Goal: Communication & Community: Answer question/provide support

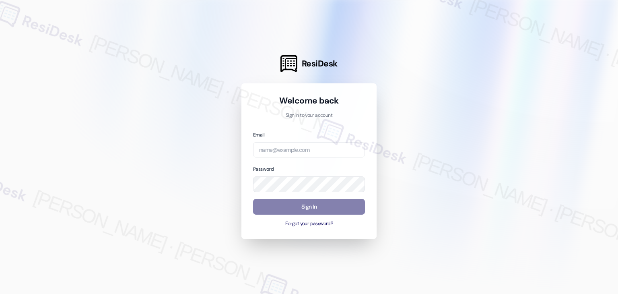
type input "[EMAIL_ADDRESS][DOMAIN_NAME]"
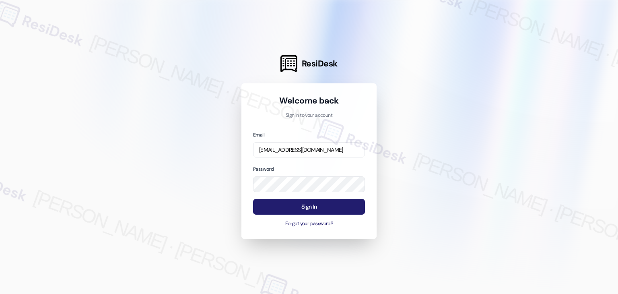
click at [319, 208] on button "Sign In" at bounding box center [309, 207] width 112 height 16
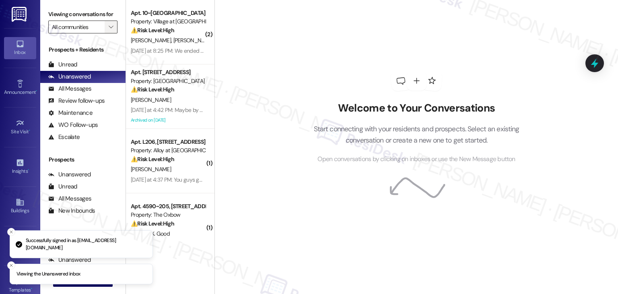
click at [109, 26] on icon "" at bounding box center [111, 27] width 4 height 6
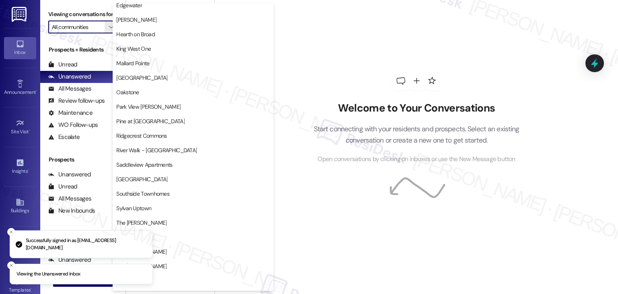
scroll to position [282, 0]
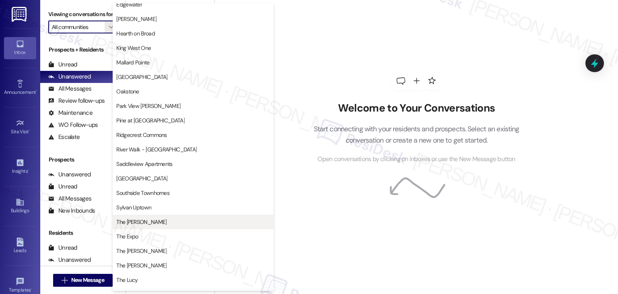
click at [137, 222] on span "The [PERSON_NAME]" at bounding box center [141, 222] width 50 height 8
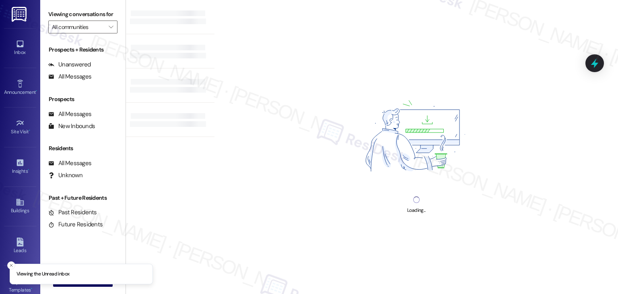
type input "The [PERSON_NAME]"
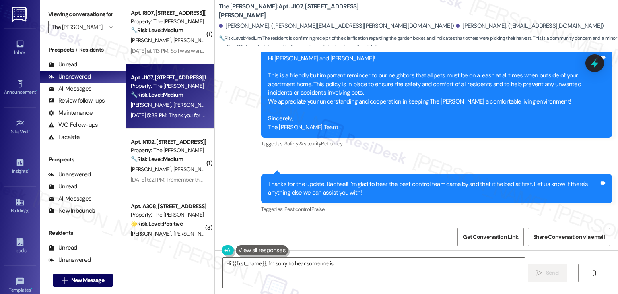
scroll to position [14824, 0]
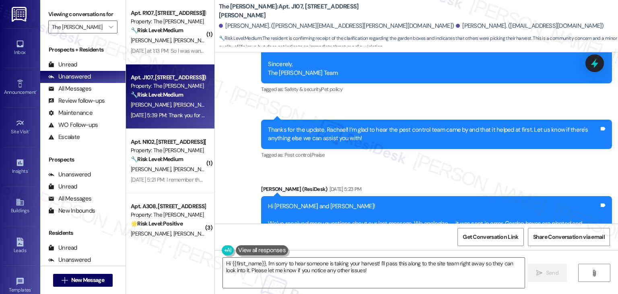
click at [331, 240] on div "Get Conversation Link Share Conversation via email" at bounding box center [416, 236] width 403 height 27
click at [304, 267] on textarea "Hi {{first_name}}, I'm sorry to hear someone is taking your harvest! I'll pass …" at bounding box center [373, 272] width 301 height 30
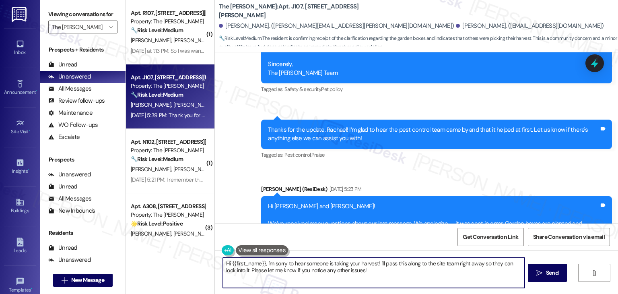
click at [304, 267] on textarea "Hi {{first_name}}, I'm sorry to hear someone is taking your harvest! I'll pass …" at bounding box center [373, 272] width 301 height 30
paste textarea "! Happy Friday! We've got Churro Bros food truck here at The Clara tonight (8/2…"
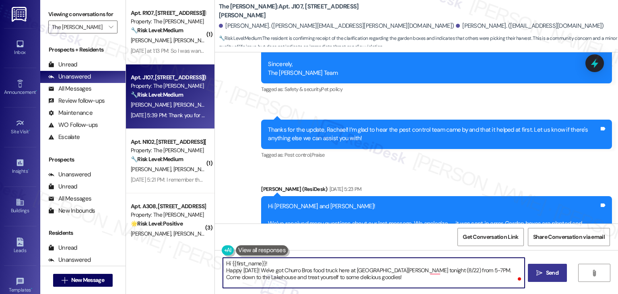
type textarea "Hi {{first_name}}! Happy [DATE]! We've got Churro Bros food truck here at [GEOG…"
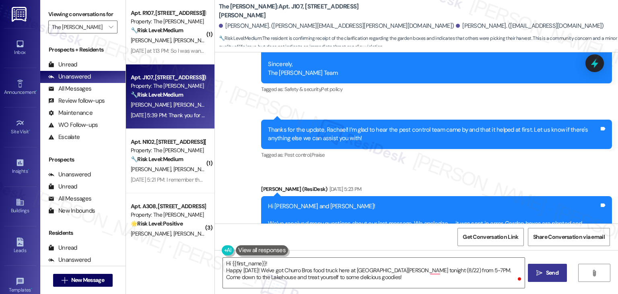
click at [553, 274] on span "Send" at bounding box center [552, 272] width 12 height 8
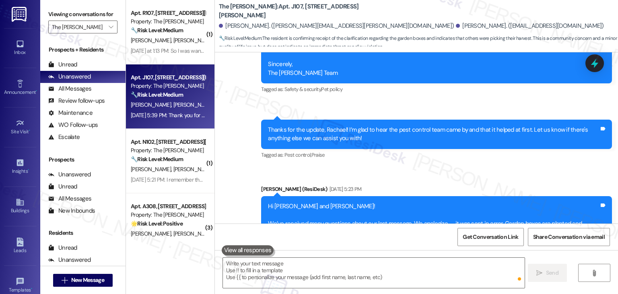
scroll to position [14824, 0]
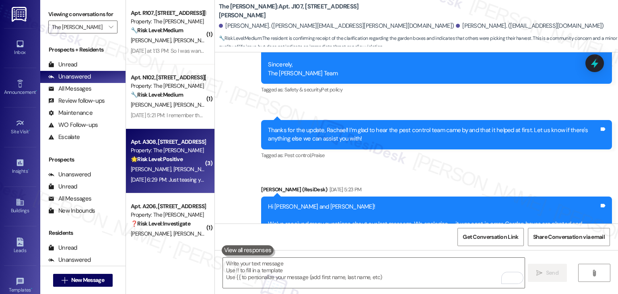
click at [181, 186] on div "Apt. A308, 225-A S. Linder Rd Property: The Clara 🌟 Risk Level: Positive The re…" at bounding box center [170, 161] width 88 height 64
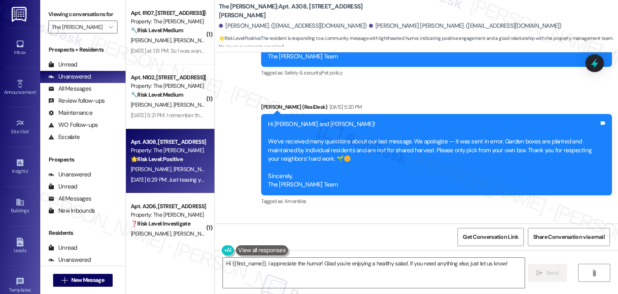
scroll to position [20995, 0]
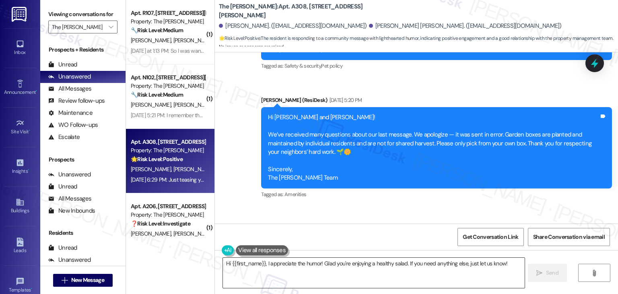
click at [309, 263] on textarea "Hi {{first_name}}, I appreciate the humor! Glad you're enjoying a healthy salad…" at bounding box center [373, 272] width 301 height 30
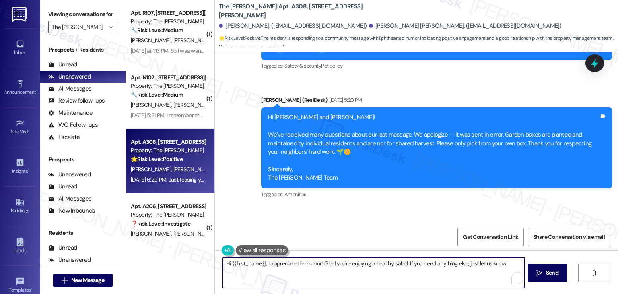
click at [309, 263] on textarea "Hi {{first_name}}, I appreciate the humor! Glad you're enjoying a healthy salad…" at bounding box center [373, 272] width 301 height 30
paste textarea "! Happy Friday! We've got Churro Bros food truck here at The Clara tonight (8/2…"
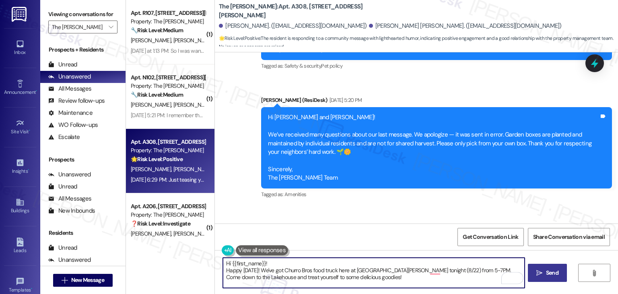
type textarea "Hi {{first_name}}! Happy Friday! We've got Churro Bros food truck here at The C…"
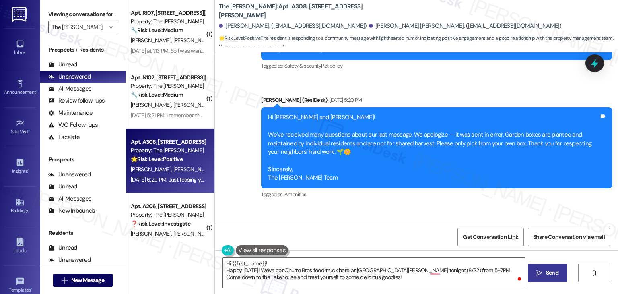
click at [558, 272] on span "Send" at bounding box center [552, 272] width 16 height 8
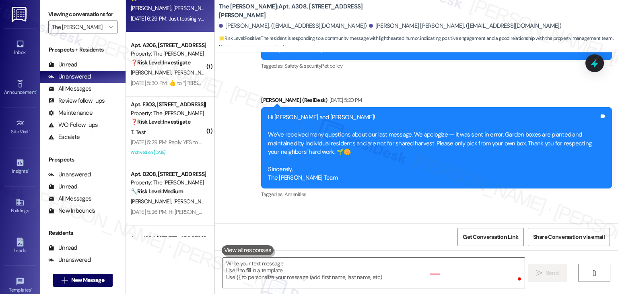
scroll to position [20995, 0]
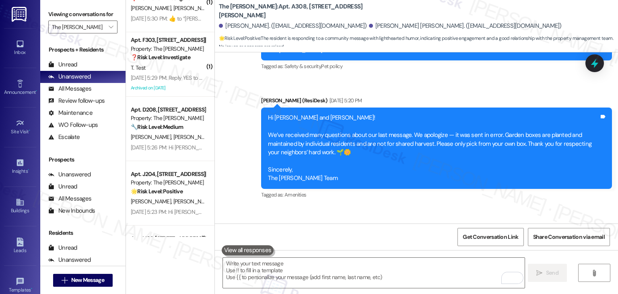
click at [162, 82] on div "Aug 20, 2025 at 5:29 PM: Reply YES to consent to text messages from Witham Hill…" at bounding box center [168, 78] width 76 height 10
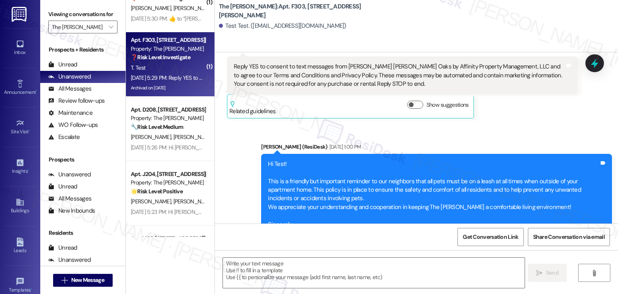
type textarea "Fetching suggested responses. Please feel free to read through the conversation…"
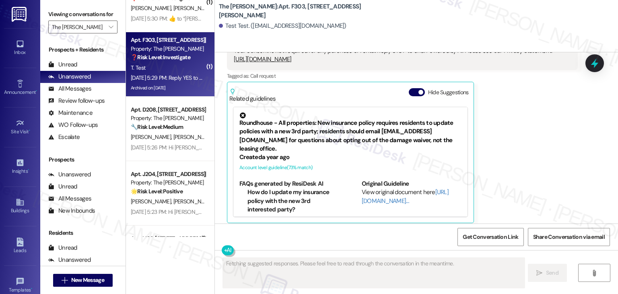
scroll to position [1071, 0]
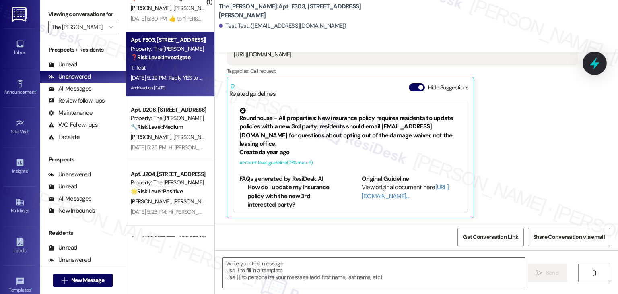
click at [592, 61] on icon at bounding box center [595, 63] width 14 height 14
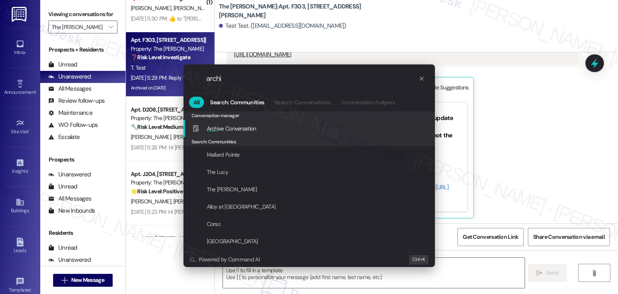
type input "archi"
click at [271, 124] on div "Archi ve Conversation Add shortcut" at bounding box center [309, 128] width 235 height 9
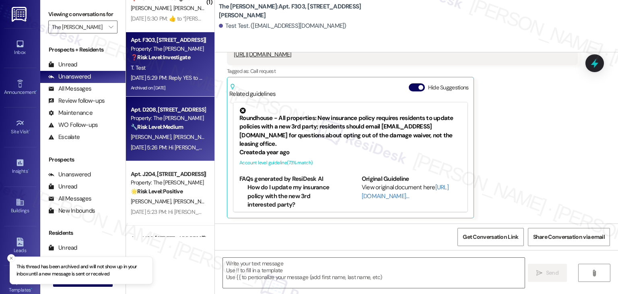
click at [170, 151] on div "Aug 20, 2025 at 5:26 PM: Hi Sebastian and Alexandrea! We’ve received many quest…" at bounding box center [168, 147] width 76 height 10
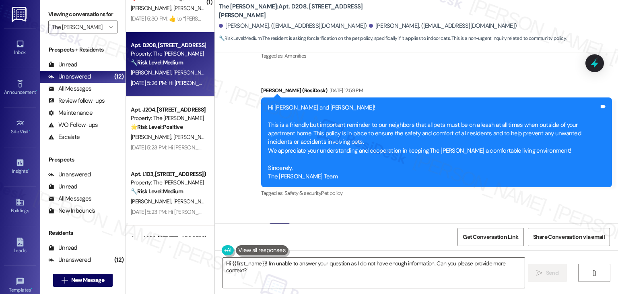
scroll to position [16242, 0]
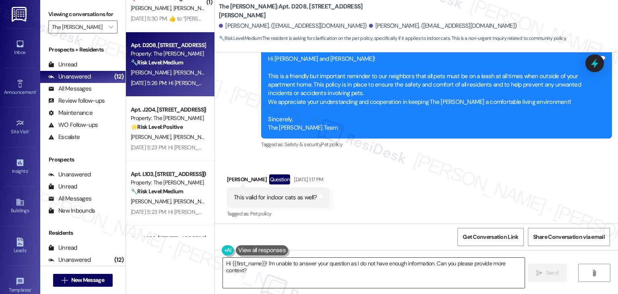
click at [307, 259] on textarea "Hi {{first_name}}! I'm unable to answer your question as I do not have enough i…" at bounding box center [373, 272] width 301 height 30
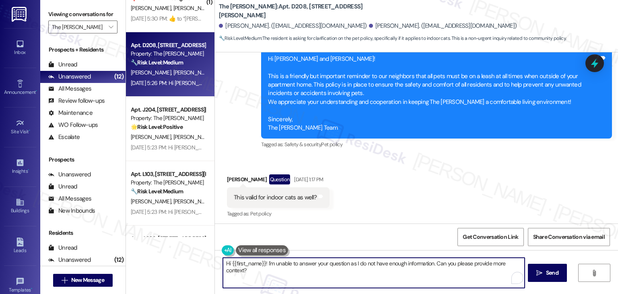
click at [307, 259] on textarea "Hi {{first_name}}! I'm unable to answer your question as I do not have enough i…" at bounding box center [373, 272] width 301 height 30
paste textarea "Happy Friday! We've got Churro Bros food truck here at The Clara tonight (8/22)…"
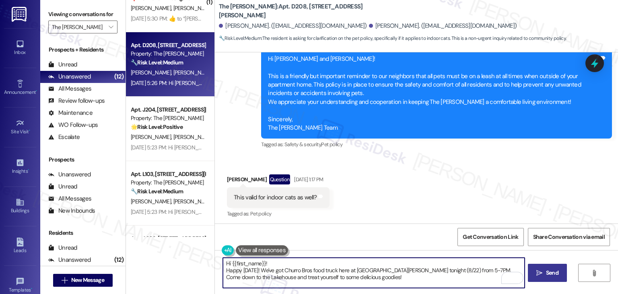
type textarea "Hi {{first_name}}! Happy Friday! We've got Churro Bros food truck here at The C…"
click at [543, 271] on span " Send" at bounding box center [546, 272] width 25 height 8
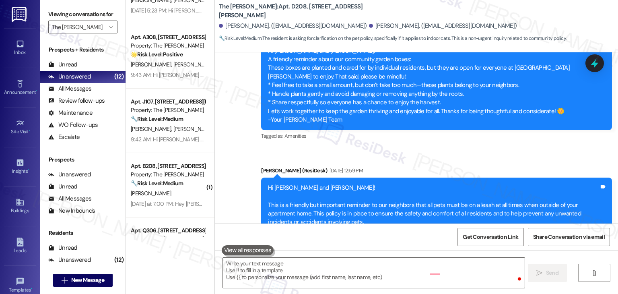
scroll to position [536, 0]
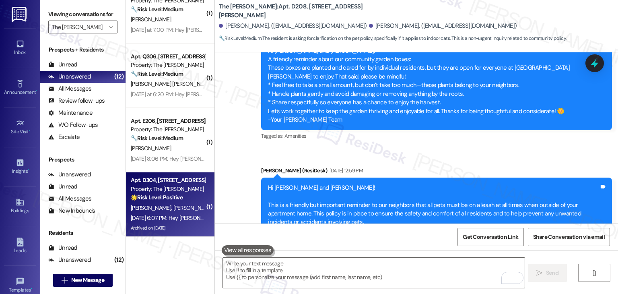
click at [178, 210] on span "[PERSON_NAME]" at bounding box center [193, 207] width 40 height 7
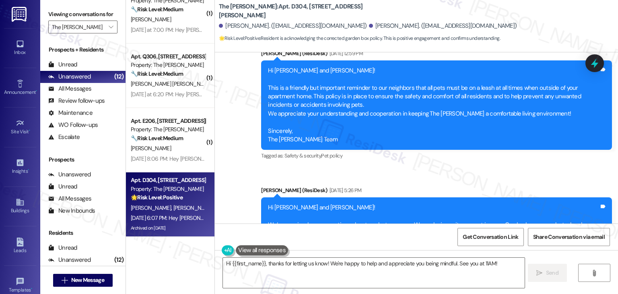
scroll to position [21415, 0]
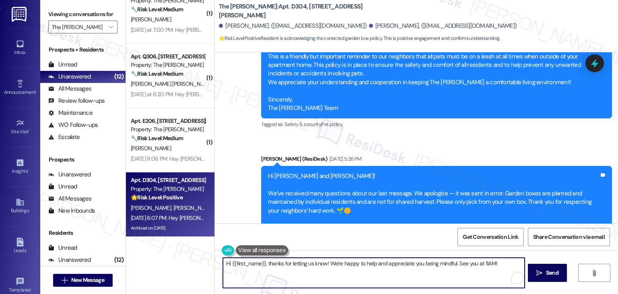
drag, startPoint x: 497, startPoint y: 263, endPoint x: 456, endPoint y: 261, distance: 40.7
click at [456, 261] on textarea "Hi {{first_name}}, thanks for letting us know! We're happy to help and apprecia…" at bounding box center [373, 272] width 301 height 30
type textarea "Hi {{first_name}}, thanks for letting us know! We're happy to help and apprecia…"
click at [550, 270] on span "Send" at bounding box center [552, 272] width 12 height 8
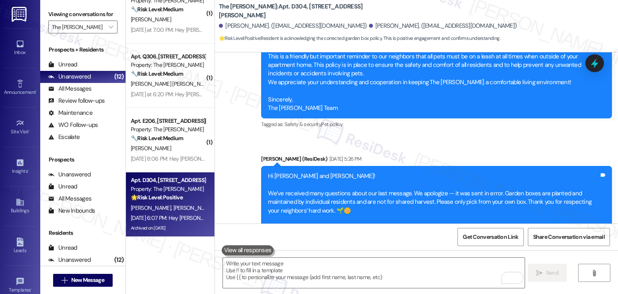
scroll to position [21338, 0]
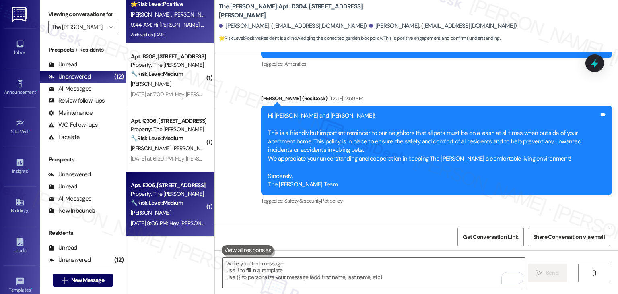
click at [162, 210] on div "[PERSON_NAME]" at bounding box center [168, 213] width 76 height 10
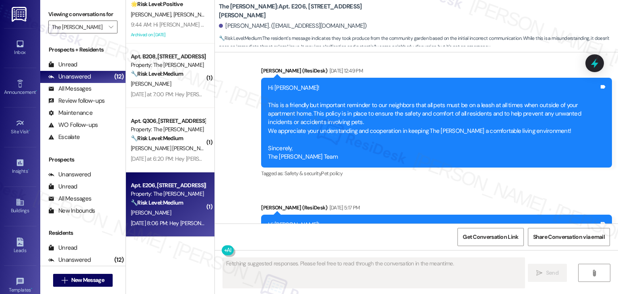
type textarea "Fetching suggested responses. Please feel free to read through the conversation…"
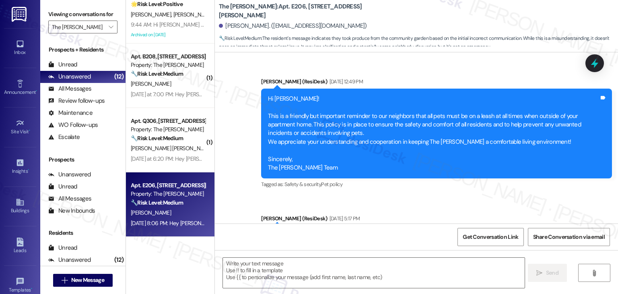
scroll to position [18887, 0]
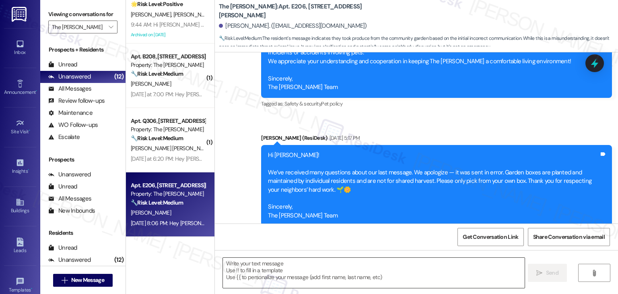
click at [299, 272] on textarea at bounding box center [373, 272] width 301 height 30
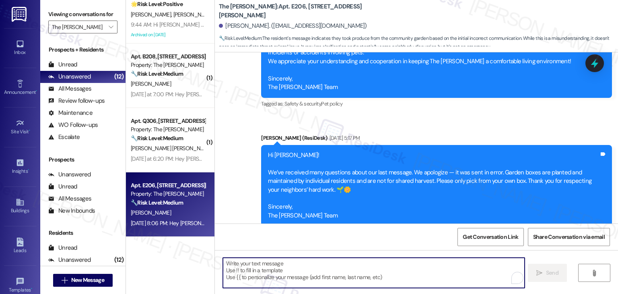
paste textarea "Hi {{first_name}}! Happy Friday! We've got Churro Bros food truck here at The C…"
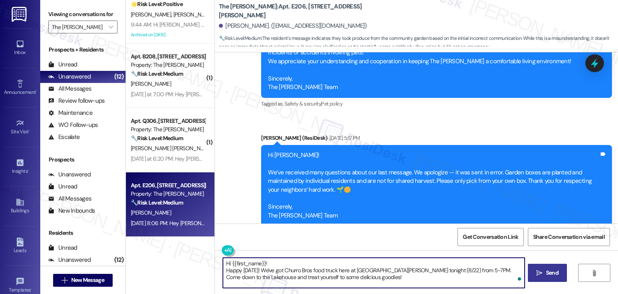
type textarea "Hi {{first_name}}! Happy Friday! We've got Churro Bros food truck here at The C…"
click at [551, 272] on span "Send" at bounding box center [552, 272] width 12 height 8
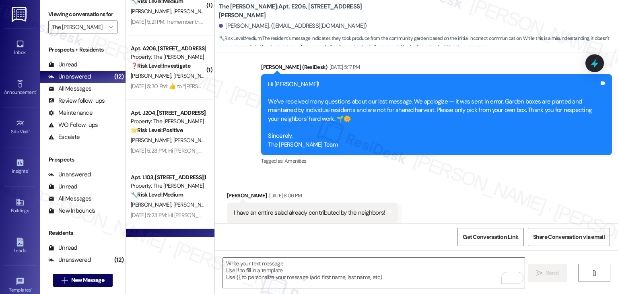
scroll to position [18960, 0]
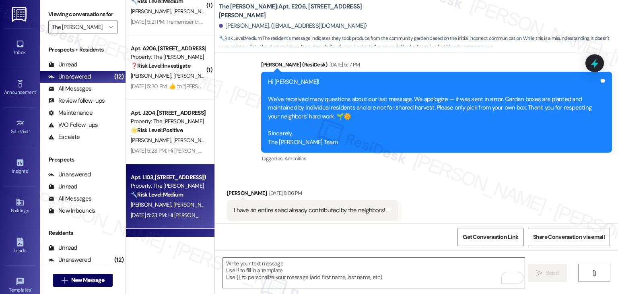
click at [186, 209] on div "N. Burtnett E. Burtnett" at bounding box center [168, 204] width 76 height 10
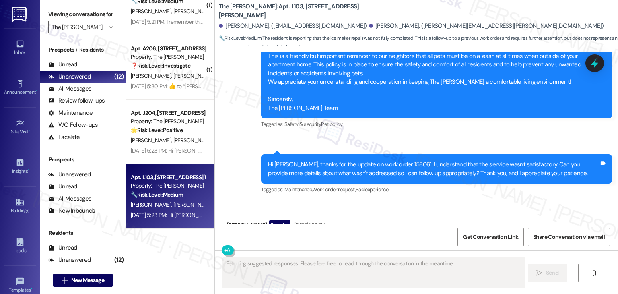
scroll to position [16946, 0]
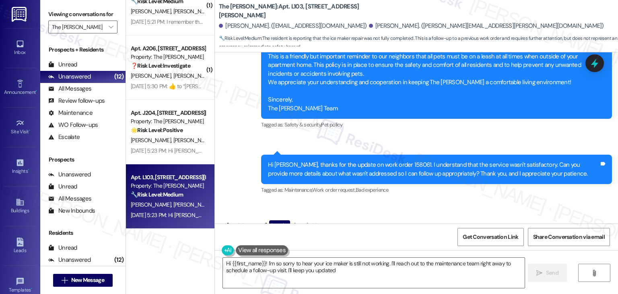
type textarea "Hi {{first_name}}! I'm so sorry to hear your ice maker is still not working. I'…"
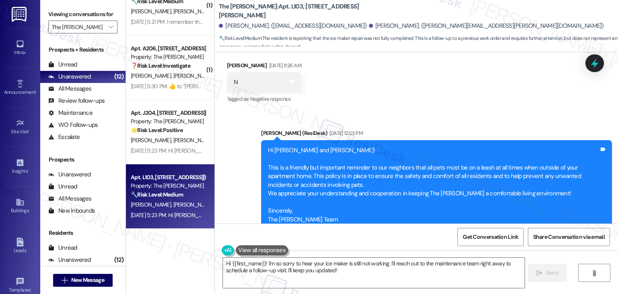
scroll to position [16825, 0]
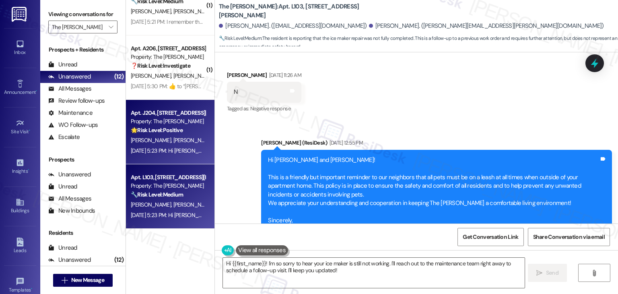
click at [148, 151] on div "Aug 20, 2025 at 5:23 PM: Hi Tessa and Garrett! We’ve received many questions ab…" at bounding box center [576, 150] width 891 height 7
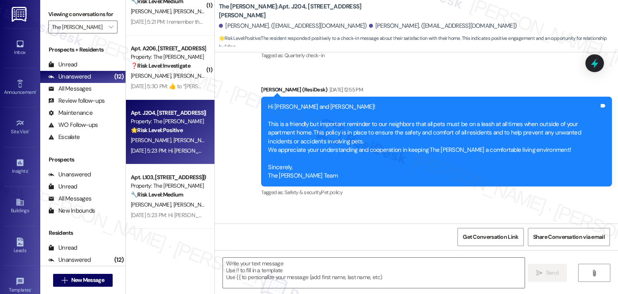
type textarea "Fetching suggested responses. Please feel free to read through the conversation…"
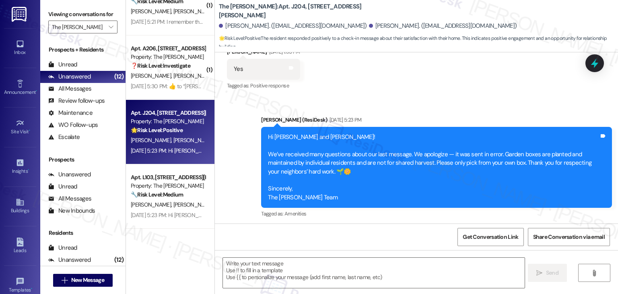
scroll to position [293, 0]
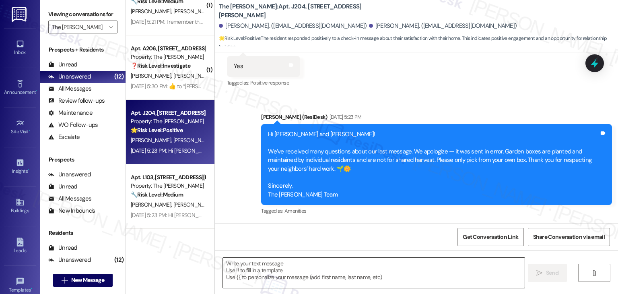
click at [279, 269] on textarea at bounding box center [373, 272] width 301 height 30
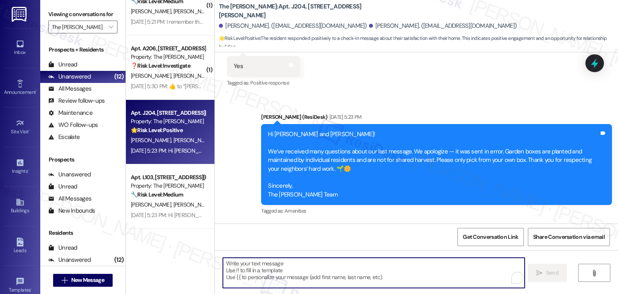
paste textarea "Hi {{first_name}}! Happy Friday! We've got Churro Bros food truck here at The C…"
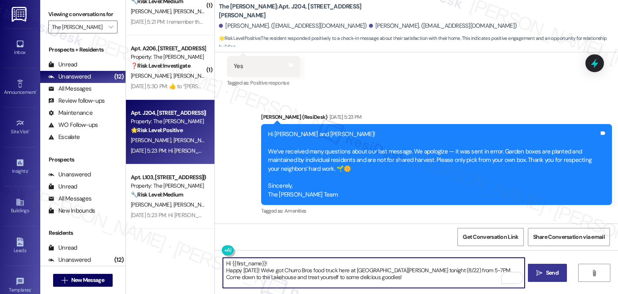
type textarea "Hi {{first_name}}! Happy Friday! We've got Churro Bros food truck here at The C…"
click at [557, 272] on span "Send" at bounding box center [552, 272] width 12 height 8
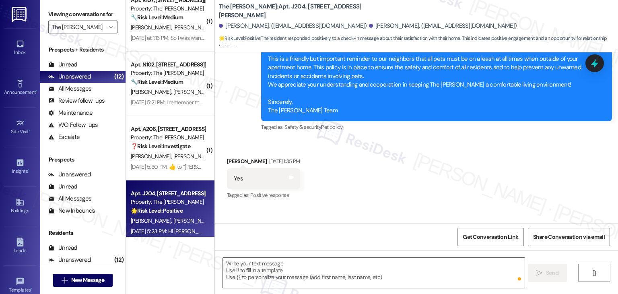
scroll to position [164, 0]
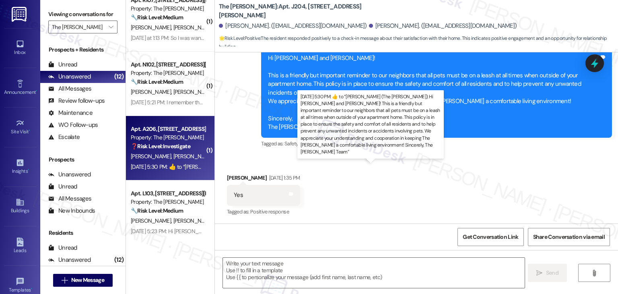
type textarea "Fetching suggested responses. Please feel free to read through the conversation…"
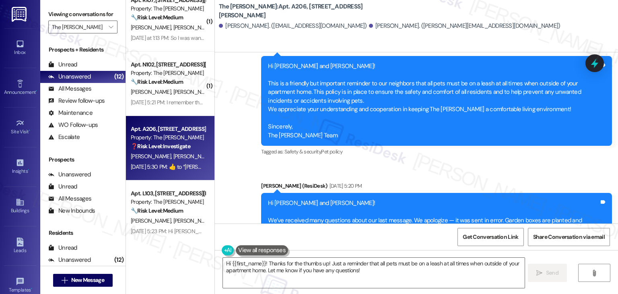
scroll to position [371, 0]
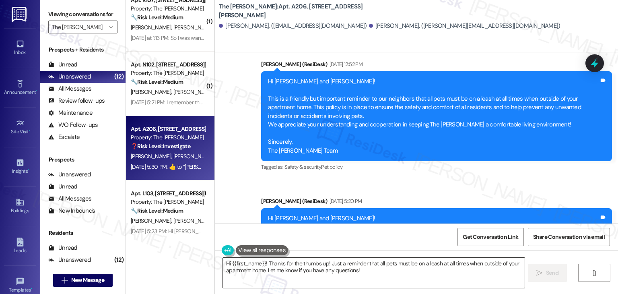
click at [302, 267] on textarea "Hi {{first_name}}! Thanks for the thumbs up! Just a reminder that all pets must…" at bounding box center [373, 272] width 301 height 30
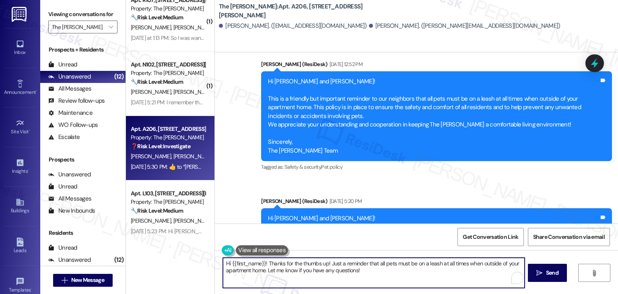
click at [302, 267] on textarea "Hi {{first_name}}! Thanks for the thumbs up! Just a reminder that all pets must…" at bounding box center [373, 272] width 301 height 30
paste textarea "Happy Friday! We've got Churro Bros food truck here at The Clara tonight (8/22)…"
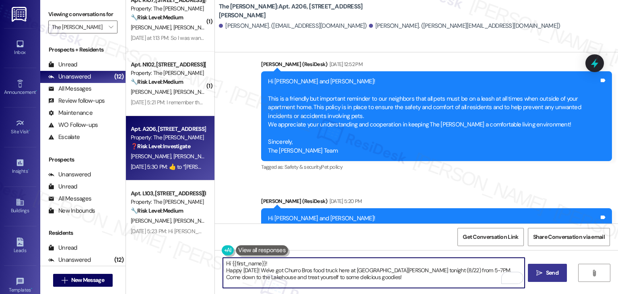
type textarea "Hi {{first_name}}! Happy Friday! We've got Churro Bros food truck here at The C…"
click at [546, 269] on span "Send" at bounding box center [552, 272] width 12 height 8
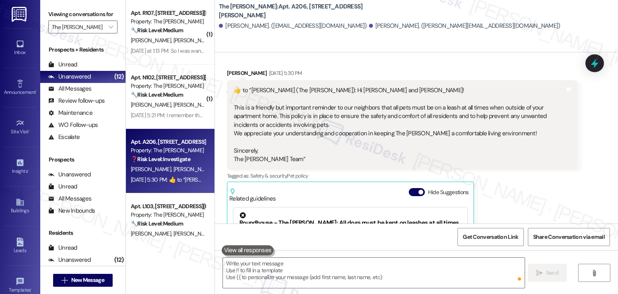
scroll to position [733, 0]
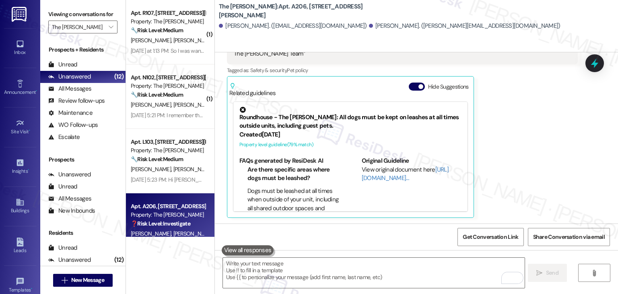
click at [171, 120] on div "Apt. N102, 225-N S. Linder Rd Property: The Clara 🔧 Risk Level: Medium The resi…" at bounding box center [170, 96] width 88 height 64
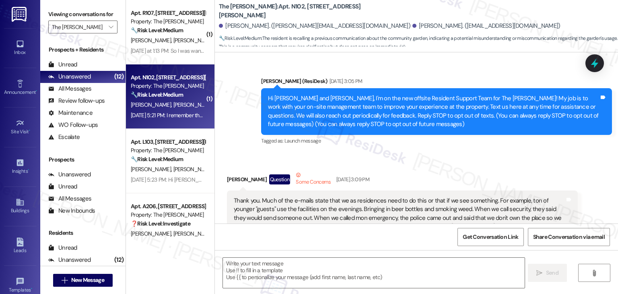
scroll to position [22399, 0]
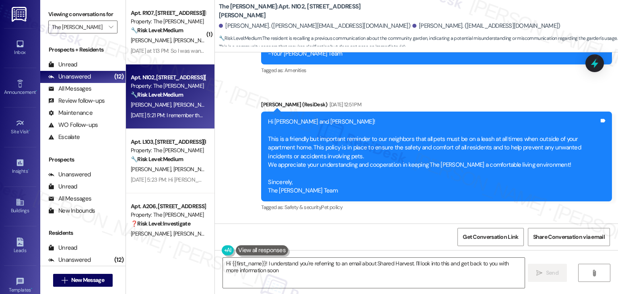
type textarea "Hi {{first_name}}! I understand you're referring to an email about Shared Harve…"
drag, startPoint x: 312, startPoint y: 127, endPoint x: 254, endPoint y: 68, distance: 83.3
click at [255, 231] on div "Announcement, sent via SMS Dottie (ResiDesk) Aug 20, 2025 at 5:18 PM Hi Jamie a…" at bounding box center [436, 289] width 363 height 116
copy div "Hi Jamie and Yoonwa! We’ve received many questions about our last message. We a…"
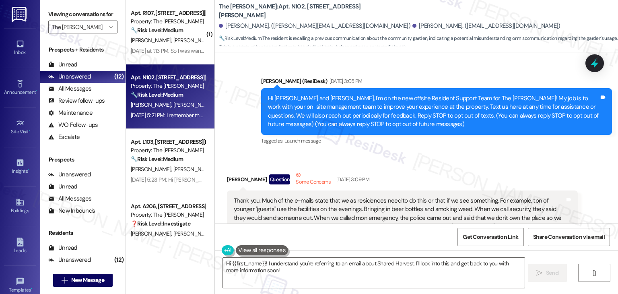
scroll to position [22399, 0]
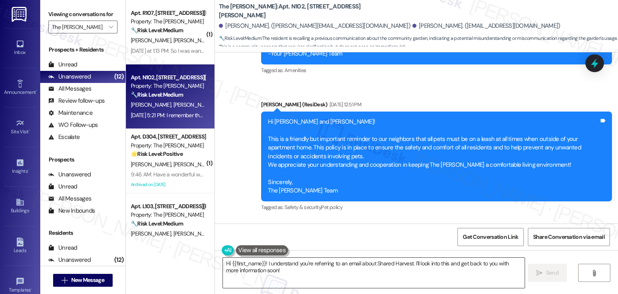
click at [249, 267] on textarea "Hi {{first_name}}! I understand you're referring to an email about Shared Harve…" at bounding box center [373, 272] width 301 height 30
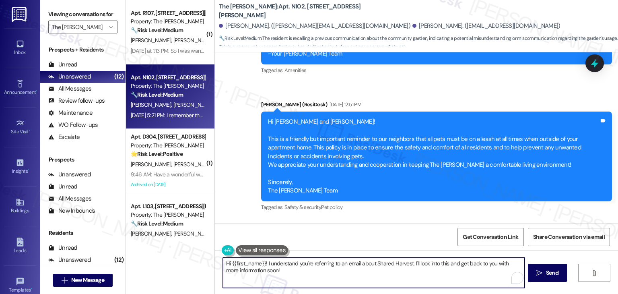
click at [249, 267] on textarea "Hi {{first_name}}! I understand you're referring to an email about Shared Harve…" at bounding box center [373, 272] width 301 height 30
paste textarea "[PERSON_NAME], thanks for your message! You're right—there may have been some e…"
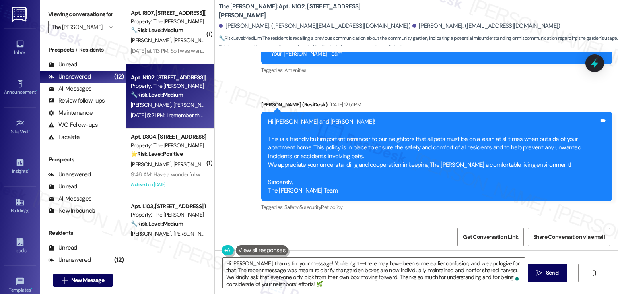
copy div "[PERSON_NAME]"
click at [236, 262] on textarea "Hi [PERSON_NAME], thanks for your message! You're right—there may have been som…" at bounding box center [373, 272] width 301 height 30
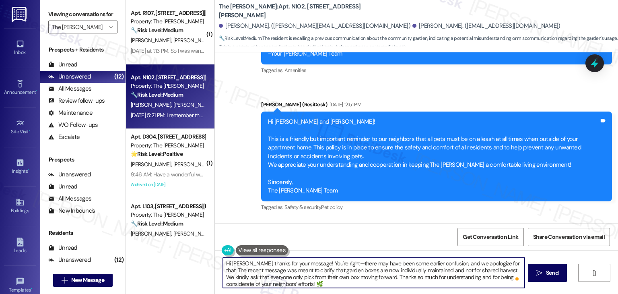
click at [236, 262] on textarea "Hi [PERSON_NAME], thanks for your message! You're right—there may have been som…" at bounding box center [373, 272] width 301 height 30
paste textarea "[PERSON_NAME]"
type textarea "Hi [PERSON_NAME], thanks for your message! You're right—there may have been som…"
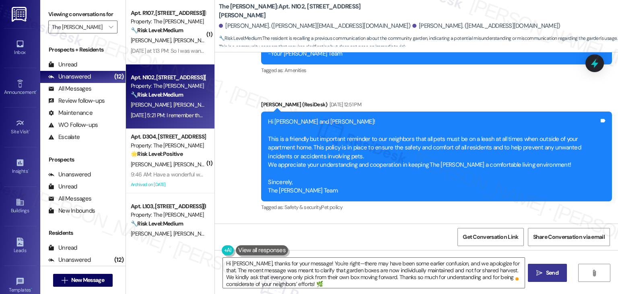
click at [555, 272] on span "Send" at bounding box center [552, 272] width 12 height 8
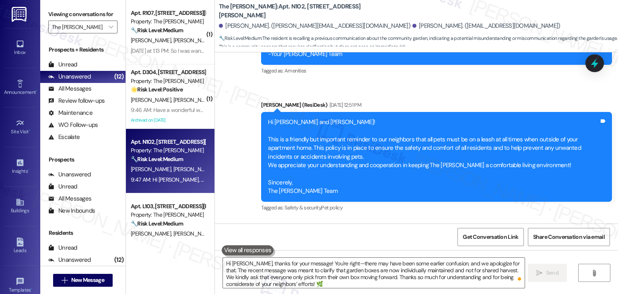
scroll to position [22481, 0]
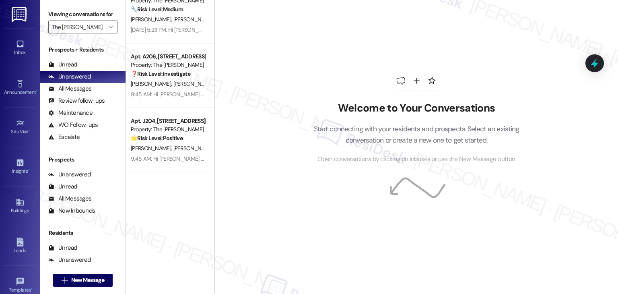
scroll to position [53, 0]
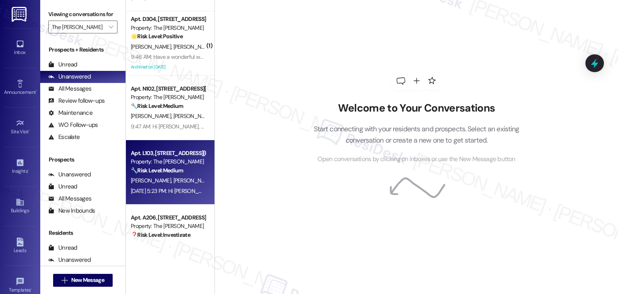
click at [162, 187] on div "[DATE] 5:23 PM: Hi [PERSON_NAME] and [PERSON_NAME]! We’ve received many questio…" at bounding box center [168, 191] width 76 height 10
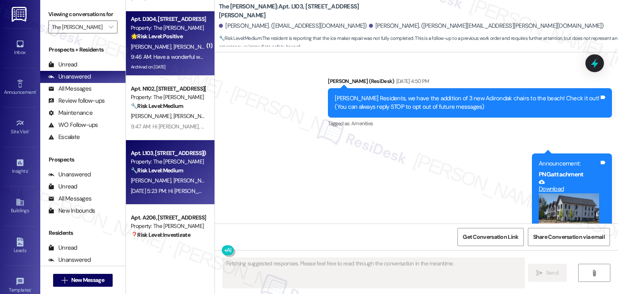
type textarea "Fetching suggested responses. Please feel free to read through the conversation…"
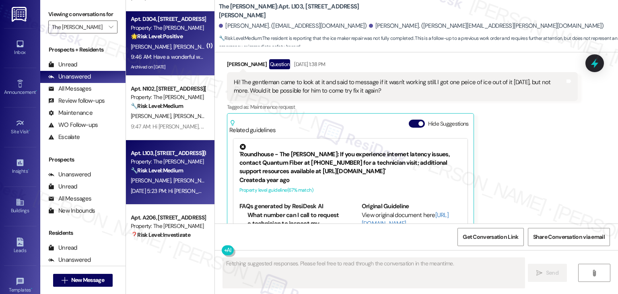
click at [155, 52] on div "9:46 AM: Have a wonderful weekend. Sincerely, [PERSON_NAME] 9:46 AM: Have a won…" at bounding box center [168, 57] width 76 height 10
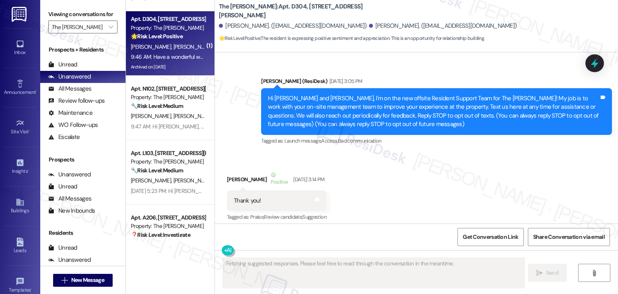
scroll to position [21578, 0]
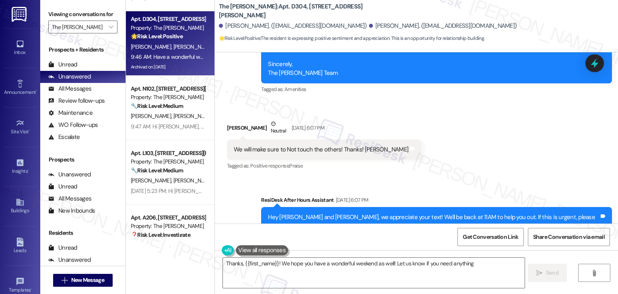
type textarea "Thanks, {{first_name}}! We hope you have a wonderful weekend as well! Let us kn…"
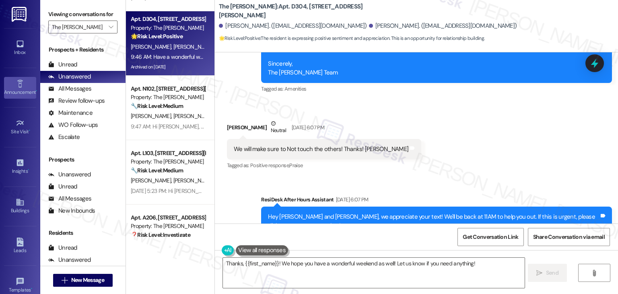
click at [17, 91] on div "Announcement •" at bounding box center [20, 92] width 40 height 8
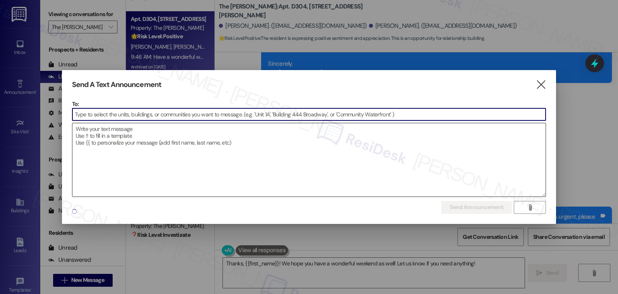
click at [125, 151] on textarea at bounding box center [308, 159] width 473 height 73
paste textarea "Hi {{first_name}}! Happy [DATE]! We've got Churro Bros food truck here at [GEOG…"
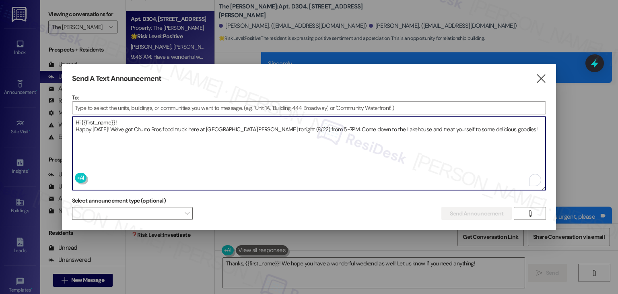
click at [282, 131] on textarea "Hi {{first_name}}! Happy Friday! We've got Churro Bros food truck here at The C…" at bounding box center [308, 153] width 473 height 73
click at [121, 123] on textarea "Hi {{first_name}}! Happy Friday! We've got Churro Bros food truck here at The C…" at bounding box center [308, 153] width 473 height 73
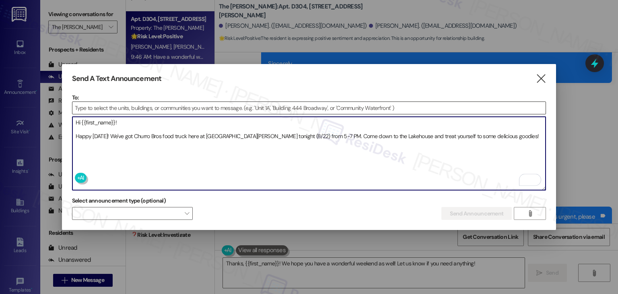
type textarea "Hi {{first_name}}! Happy Friday! We've got Churro Bros food truck here at The C…"
click at [84, 103] on input at bounding box center [308, 108] width 473 height 12
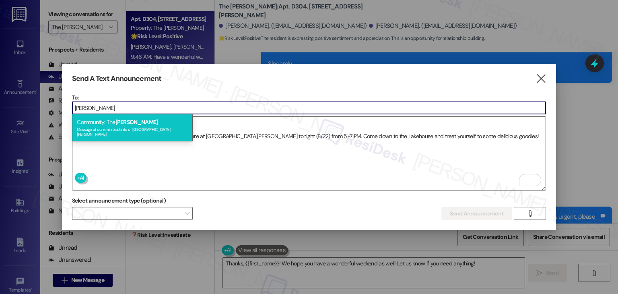
type input "Clara"
click at [126, 126] on div "Message all current residents of The Clara" at bounding box center [132, 130] width 111 height 11
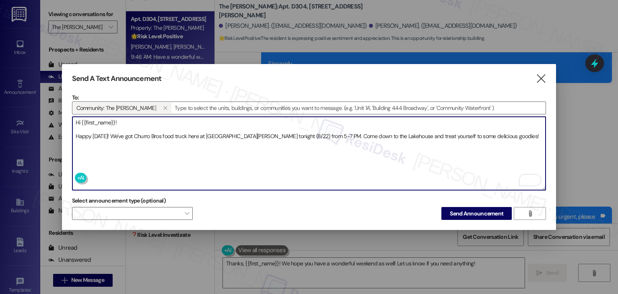
click at [477, 132] on textarea "Hi {{first_name}}! Happy Friday! We've got Churro Bros food truck here at The C…" at bounding box center [308, 153] width 473 height 73
type textarea "Hi {{first_name}}! Happy Friday! We've got Churro Bros food truck here at The C…"
click at [479, 209] on span "Send Announcement" at bounding box center [476, 213] width 53 height 8
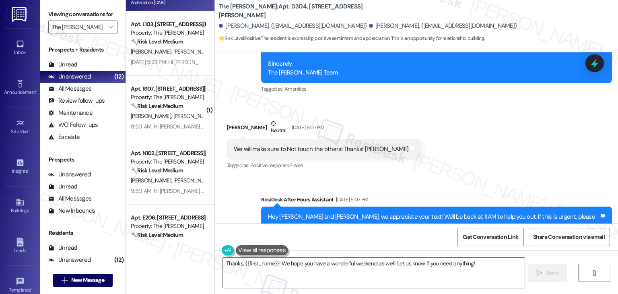
click at [246, 177] on div "Sent via SMS ResiDesk After Hours Assistant Aug 20, 2025 at 6:07 PM Hey Alaina …" at bounding box center [416, 249] width 403 height 144
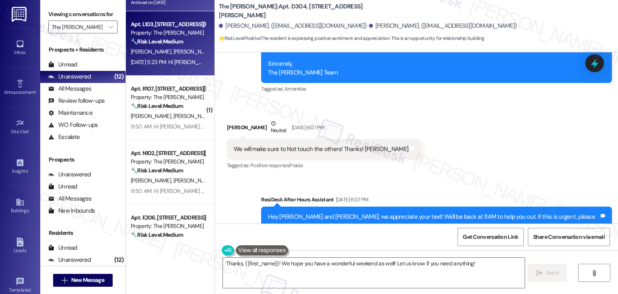
drag, startPoint x: 197, startPoint y: 94, endPoint x: 178, endPoint y: 59, distance: 39.8
click at [178, 59] on div "Aug 20, 2025 at 5:23 PM: Hi Nathaniel and Elbia! We’ve received many questions …" at bounding box center [576, 61] width 891 height 7
type textarea "Fetching suggested responses. Please feel free to read through the conversation…"
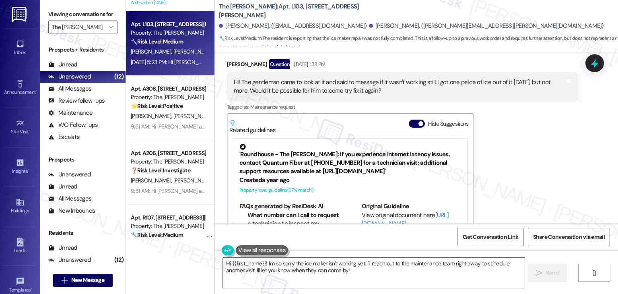
click at [346, 235] on div "Get Conversation Link Share Conversation via email" at bounding box center [416, 236] width 403 height 27
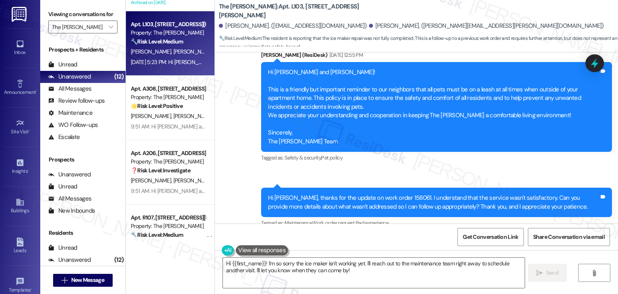
scroll to position [16866, 0]
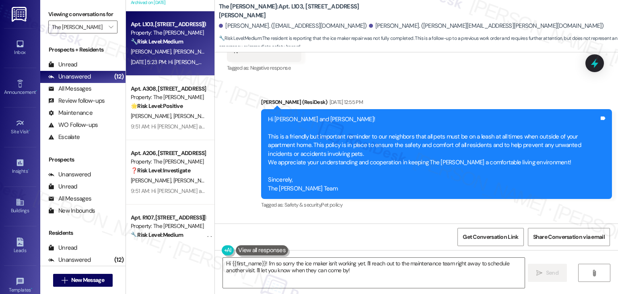
click at [380, 240] on div "Hi Elbia, thanks for the update on work order 158061. I understand that the ser…" at bounding box center [433, 248] width 331 height 17
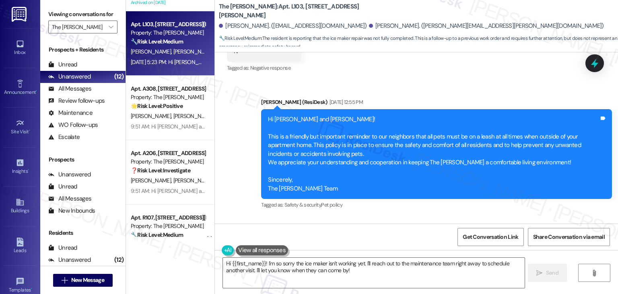
click at [380, 240] on div "Hi Elbia, thanks for the update on work order 158061. I understand that the ser…" at bounding box center [433, 248] width 331 height 17
copy div "Hi Elbia, thanks for the update on work order 158061. I understand that the ser…"
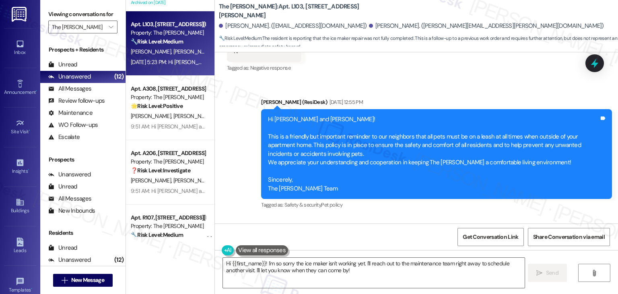
copy div "Hi! The gentleman came to look at it and said to message if it wasn't working s…"
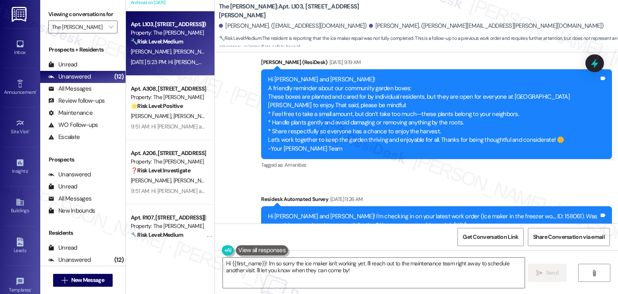
scroll to position [16584, 0]
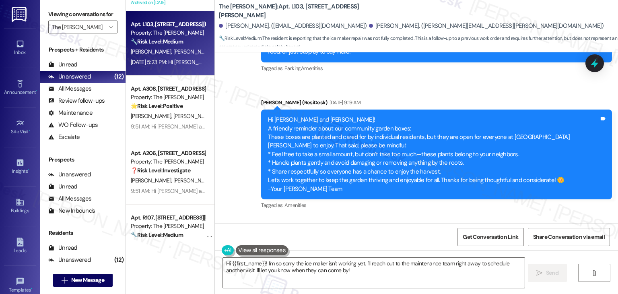
drag, startPoint x: 420, startPoint y: 90, endPoint x: 521, endPoint y: 93, distance: 101.0
click at [521, 252] on div "Hi Nathaniel and Elbia! I'm checking in on your latest work order (Ice maker in…" at bounding box center [433, 260] width 331 height 17
copy div "(Ice maker in the freezer wo..., ID: 158061)"
click at [312, 264] on textarea "Hi {{first_name}}! I'm so sorry the ice maker isn't working yet. I'll reach out…" at bounding box center [373, 272] width 301 height 30
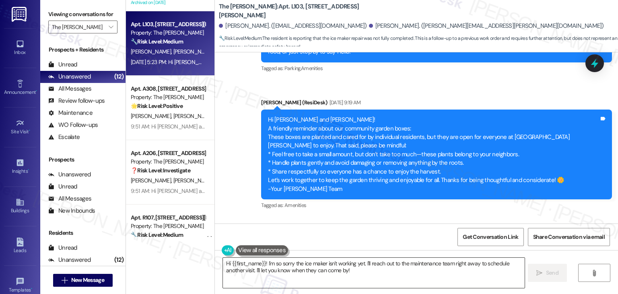
click at [312, 264] on textarea "Hi {{first_name}}! I'm so sorry the ice maker isn't working yet. I'll reach out…" at bounding box center [373, 272] width 301 height 30
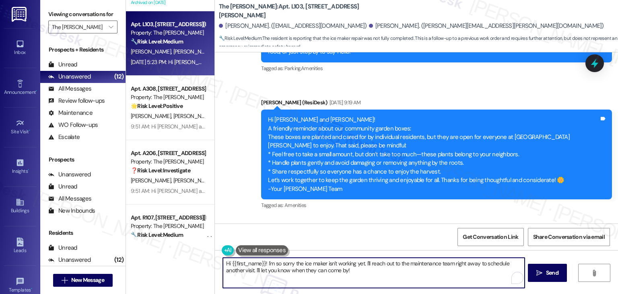
paste textarea "Elbia, thank you for the update! I’m sorry to hear the ice maker still isn’t wo…"
type textarea "Hi Elbia, thank you for the update! I’m sorry to hear the ice maker still isn’t…"
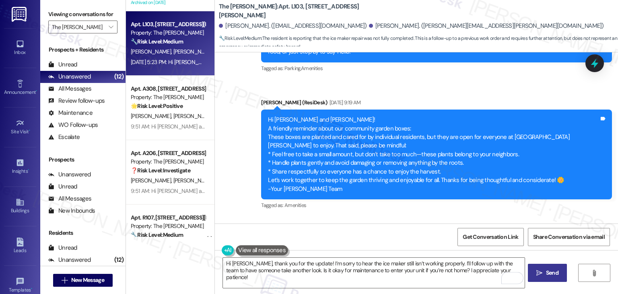
click at [542, 274] on span " Send" at bounding box center [546, 272] width 25 height 8
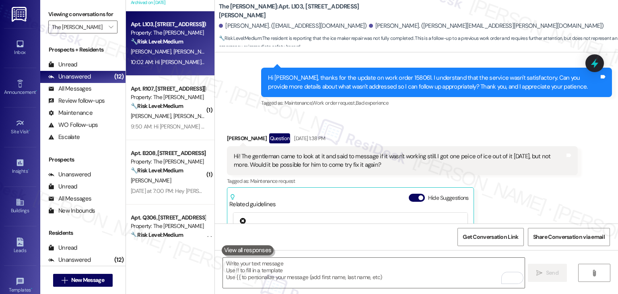
scroll to position [17227, 0]
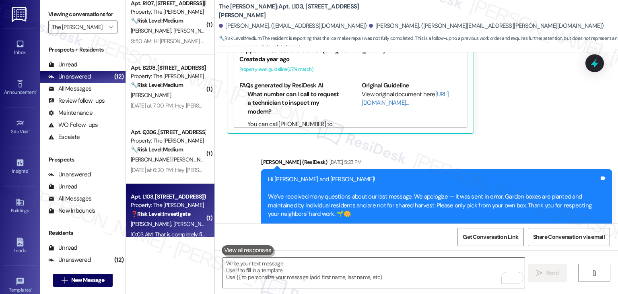
scroll to position [85, 0]
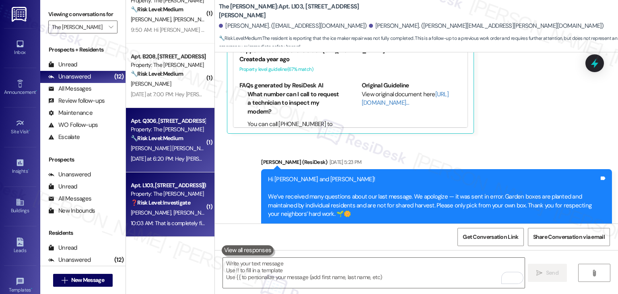
click at [164, 153] on div "M. Ramirez Garcia" at bounding box center [168, 148] width 76 height 10
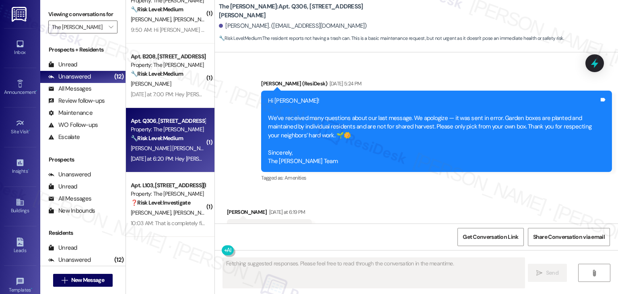
scroll to position [292, 0]
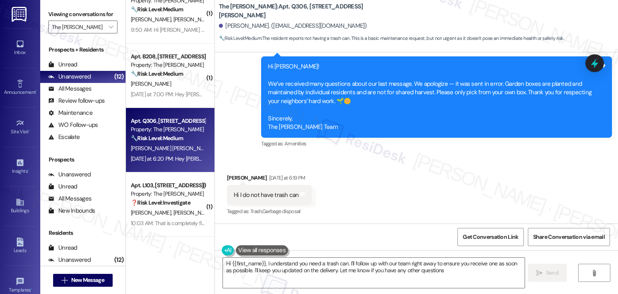
type textarea "Hi {{first_name}}, I understand you need a trash can. I'll follow up with our t…"
click at [408, 186] on div "Received via SMS Monica Ramirez Garcia Yesterday at 6:19 PM Hi I do not have tr…" at bounding box center [416, 189] width 403 height 68
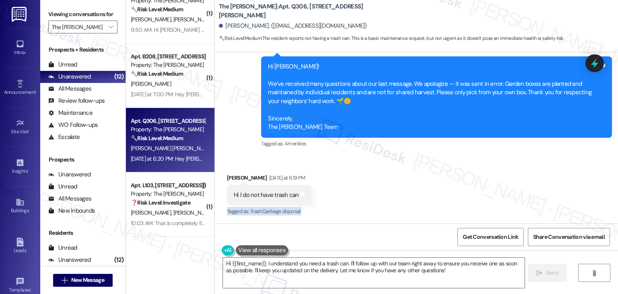
click at [408, 186] on div "Received via SMS Monica Ramirez Garcia Yesterday at 6:19 PM Hi I do not have tr…" at bounding box center [416, 189] width 403 height 68
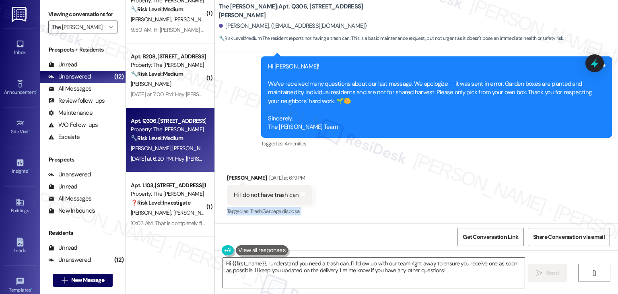
click at [408, 186] on div "Received via SMS Monica Ramirez Garcia Yesterday at 6:19 PM Hi I do not have tr…" at bounding box center [416, 189] width 403 height 68
